Goal: Task Accomplishment & Management: Complete application form

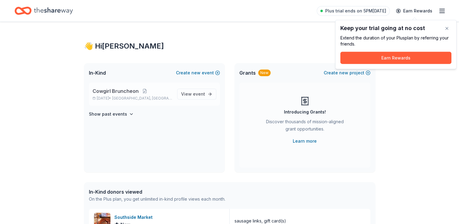
click at [113, 89] on span "Cowgirl Bruncheon" at bounding box center [116, 90] width 46 height 7
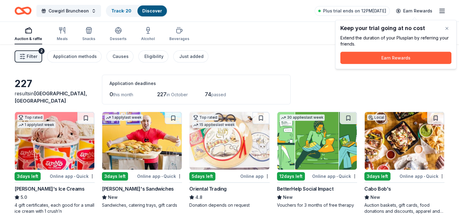
click at [32, 58] on span "Filter" at bounding box center [32, 56] width 11 height 7
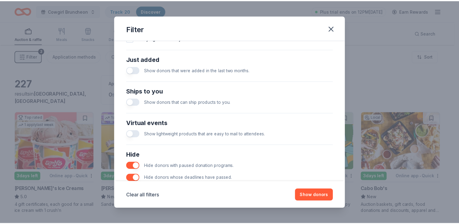
scroll to position [258, 0]
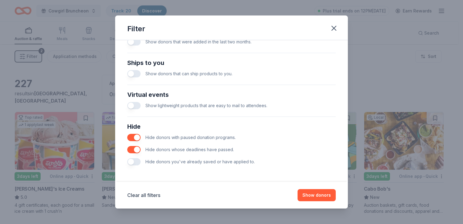
click at [136, 161] on button "button" at bounding box center [133, 161] width 13 height 7
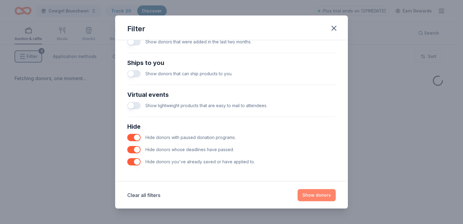
click at [318, 194] on button "Show donors" at bounding box center [317, 195] width 38 height 12
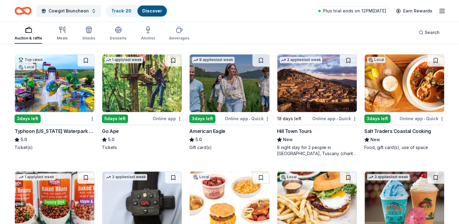
scroll to position [516, 0]
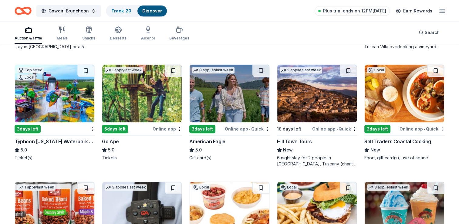
click at [396, 142] on div "Salt Traders Coastal Cooking" at bounding box center [397, 141] width 67 height 7
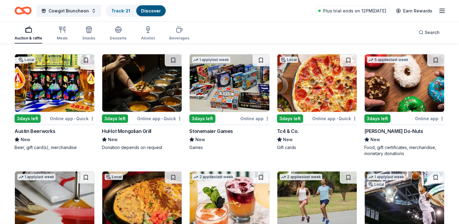
scroll to position [1350, 0]
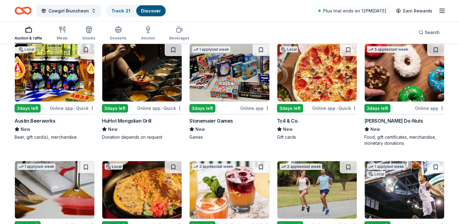
click at [236, 78] on img at bounding box center [229, 73] width 79 height 58
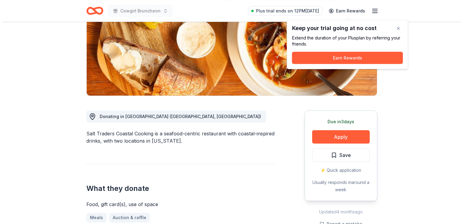
scroll to position [121, 0]
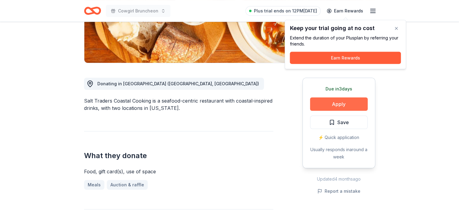
click at [334, 102] on button "Apply" at bounding box center [339, 103] width 58 height 13
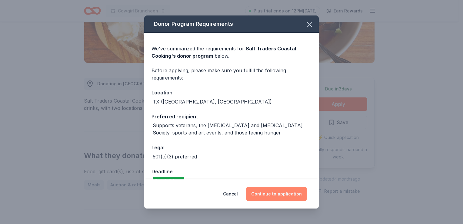
click at [281, 193] on button "Continue to application" at bounding box center [277, 194] width 60 height 15
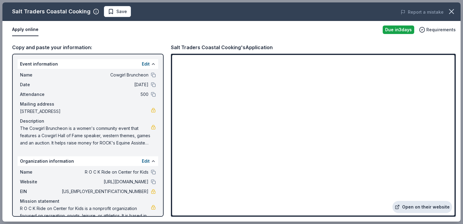
click at [429, 207] on link "Open on their website" at bounding box center [423, 207] width 60 height 12
click at [116, 12] on span "Save" at bounding box center [121, 11] width 11 height 7
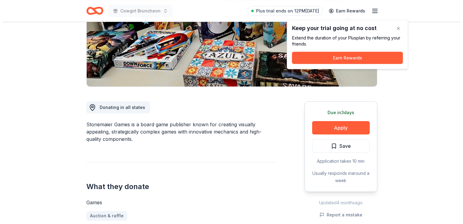
scroll to position [91, 0]
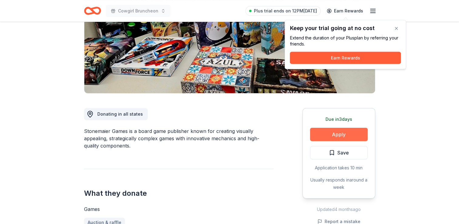
click at [340, 134] on button "Apply" at bounding box center [339, 134] width 58 height 13
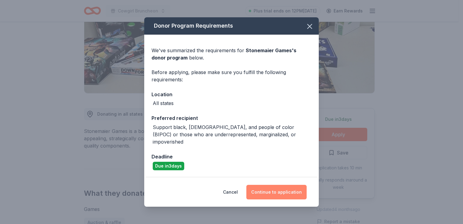
click at [283, 186] on button "Continue to application" at bounding box center [277, 192] width 60 height 15
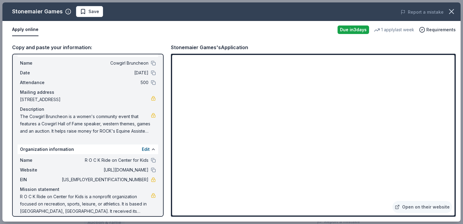
scroll to position [17, 0]
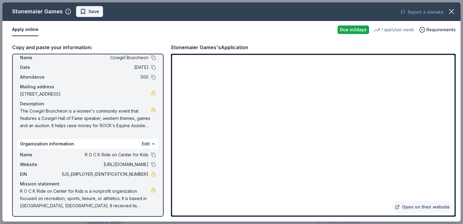
click at [83, 12] on span "Save" at bounding box center [89, 11] width 19 height 7
click at [424, 205] on link "Open on their website" at bounding box center [423, 207] width 60 height 12
